Goal: Task Accomplishment & Management: Use online tool/utility

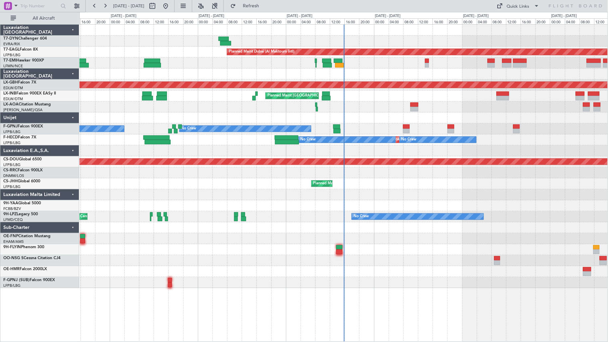
click at [52, 24] on div "All Aircraft" at bounding box center [42, 18] width 85 height 12
click at [46, 12] on div "All Aircraft" at bounding box center [42, 18] width 85 height 12
click at [48, 21] on span "All Aircraft" at bounding box center [43, 18] width 53 height 5
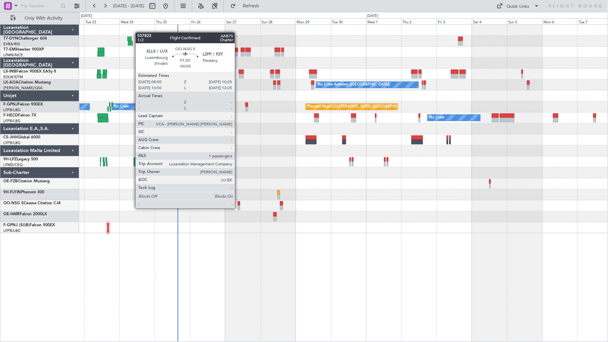
click at [238, 207] on div at bounding box center [239, 208] width 2 height 5
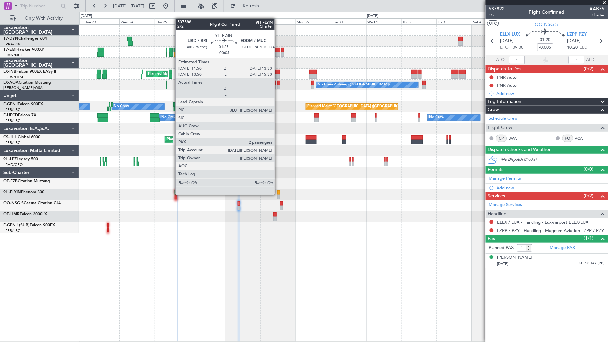
click at [278, 194] on div at bounding box center [278, 192] width 3 height 5
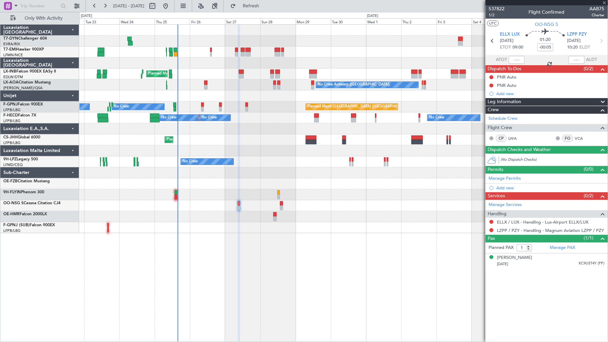
type input "2"
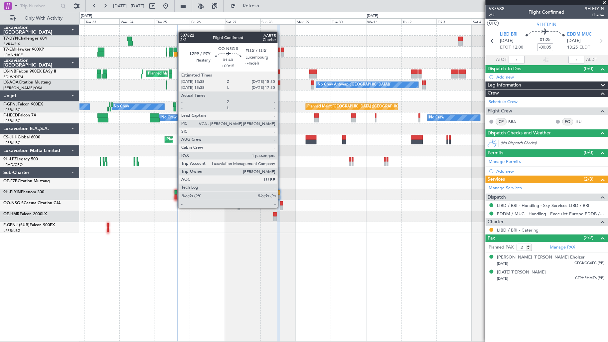
click at [281, 207] on div at bounding box center [281, 208] width 3 height 5
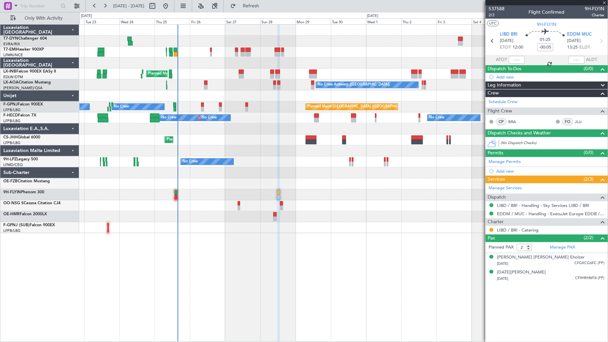
type input "+00:15"
type input "1"
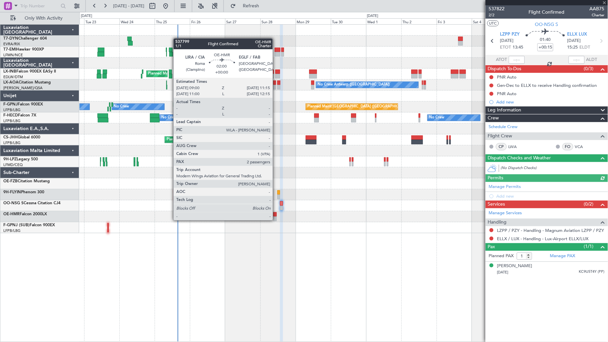
click at [276, 219] on div at bounding box center [274, 218] width 3 height 5
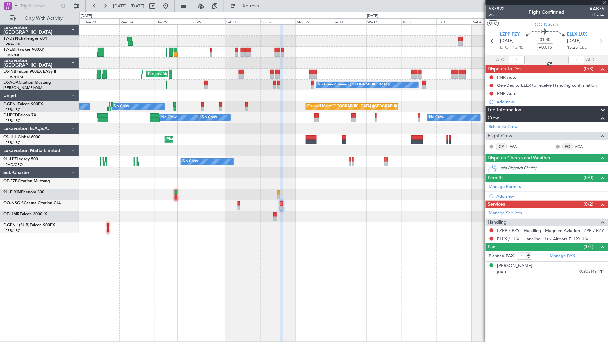
type input "2"
